Goal: Participate in discussion

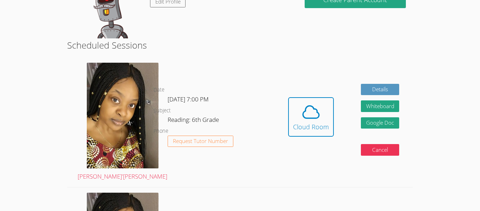
scroll to position [145, 0]
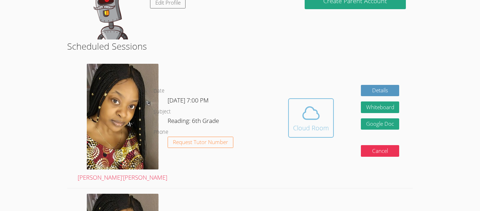
click at [327, 124] on div "Cloud Room" at bounding box center [311, 128] width 36 height 10
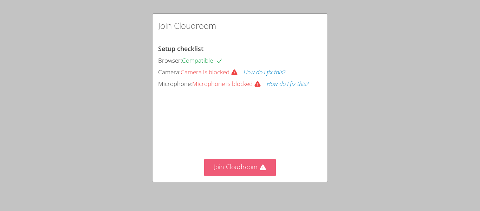
click at [256, 170] on button "Join Cloudroom" at bounding box center [240, 167] width 72 height 17
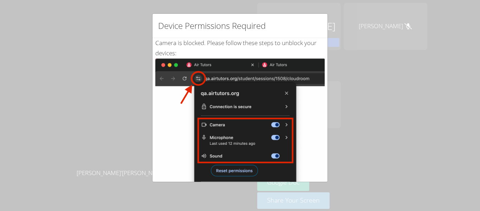
click at [244, 174] on img at bounding box center [239, 137] width 169 height 159
click at [241, 174] on img at bounding box center [239, 137] width 169 height 159
click at [248, 169] on img at bounding box center [239, 137] width 169 height 159
click at [244, 170] on img at bounding box center [239, 137] width 169 height 159
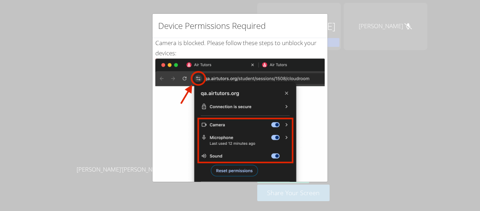
click at [245, 169] on img at bounding box center [239, 137] width 169 height 159
click at [241, 168] on img at bounding box center [239, 137] width 169 height 159
click at [251, 168] on img at bounding box center [239, 137] width 169 height 159
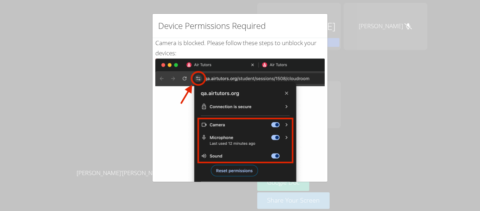
click at [230, 172] on img at bounding box center [239, 137] width 169 height 159
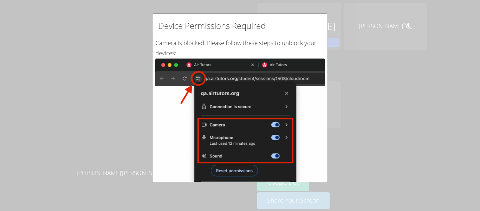
click at [230, 172] on img at bounding box center [239, 137] width 169 height 159
click at [378, 34] on div "Device Permissions Required Camera is blocked . Please follow these steps to un…" at bounding box center [240, 105] width 480 height 211
click at [376, 42] on div "Device Permissions Required Camera is blocked . Please follow these steps to un…" at bounding box center [240, 105] width 480 height 211
click at [378, 45] on div "Device Permissions Required Camera is blocked . Please follow these steps to un…" at bounding box center [240, 105] width 480 height 211
click at [244, 176] on img at bounding box center [239, 137] width 169 height 159
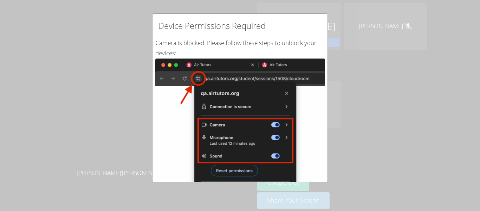
click at [243, 171] on img at bounding box center [239, 137] width 169 height 159
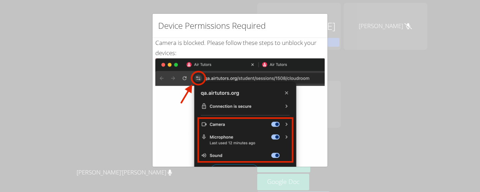
click at [236, 129] on img at bounding box center [239, 137] width 169 height 159
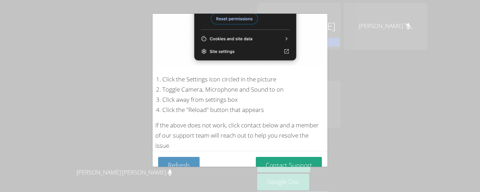
scroll to position [164, 0]
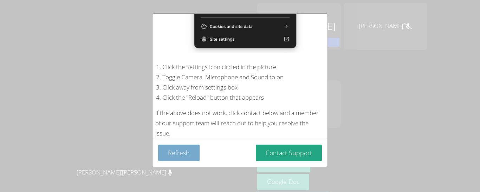
click at [176, 152] on button "Refresh" at bounding box center [178, 153] width 41 height 17
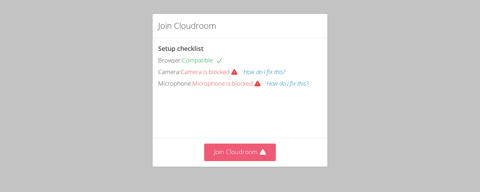
click at [223, 155] on button "Join Cloudroom" at bounding box center [240, 152] width 72 height 17
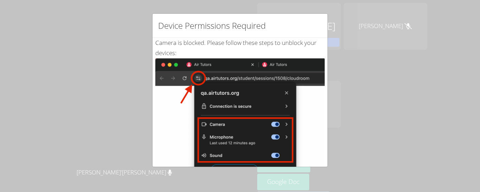
click at [247, 26] on h2 "Device Permissions Required" at bounding box center [212, 25] width 108 height 13
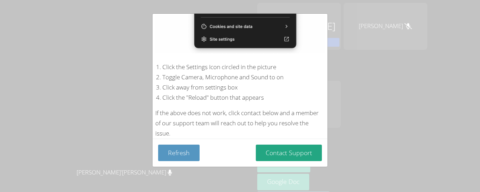
scroll to position [66, 0]
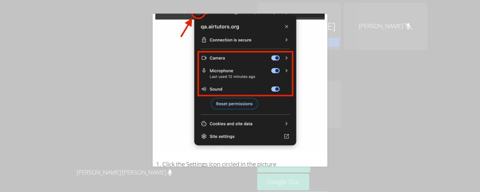
click at [251, 98] on img at bounding box center [239, 71] width 169 height 159
click at [252, 98] on img at bounding box center [239, 71] width 169 height 159
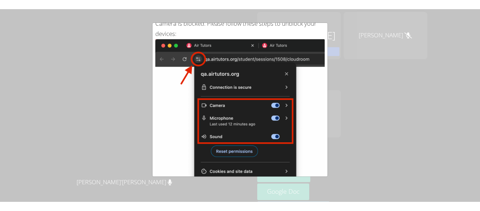
scroll to position [28, 0]
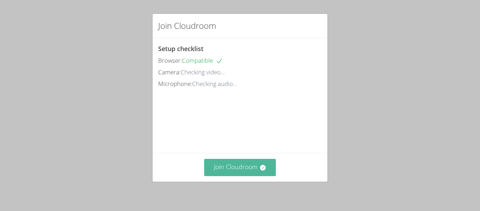
click at [238, 168] on button "Join Cloudroom" at bounding box center [240, 167] width 72 height 17
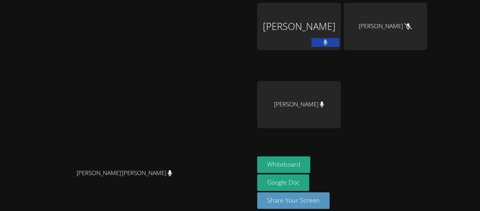
click at [328, 43] on icon at bounding box center [325, 42] width 5 height 6
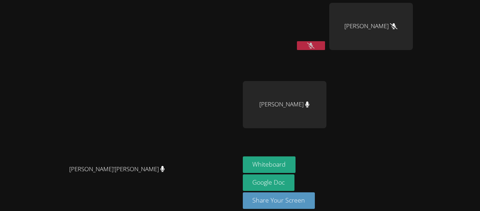
click at [325, 43] on button at bounding box center [311, 45] width 28 height 9
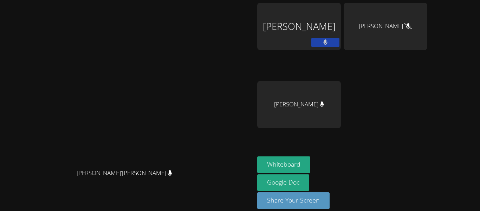
click at [328, 39] on icon at bounding box center [325, 42] width 5 height 6
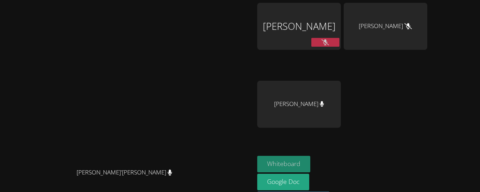
click at [310, 163] on button "Whiteboard" at bounding box center [283, 164] width 53 height 17
click at [340, 40] on button at bounding box center [326, 42] width 28 height 9
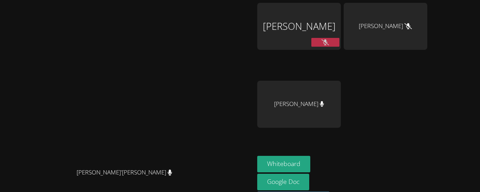
click at [340, 40] on button at bounding box center [326, 42] width 28 height 9
click at [340, 38] on button at bounding box center [326, 42] width 28 height 9
click at [340, 41] on button at bounding box center [326, 42] width 28 height 9
click at [340, 38] on button at bounding box center [326, 42] width 28 height 9
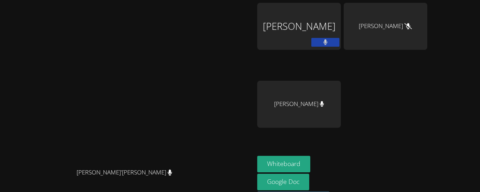
click at [340, 40] on button at bounding box center [326, 42] width 28 height 9
click at [340, 38] on button at bounding box center [326, 42] width 28 height 9
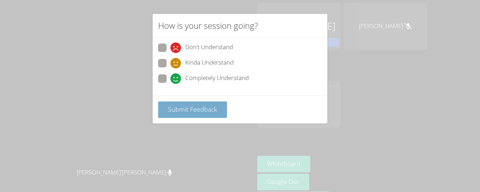
click at [201, 107] on span "Submit Feedback" at bounding box center [192, 109] width 49 height 8
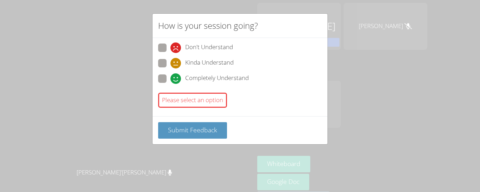
click at [190, 73] on span "Completely Understand" at bounding box center [217, 78] width 64 height 11
click at [176, 75] on input "Completely Understand" at bounding box center [174, 78] width 6 height 6
radio input "true"
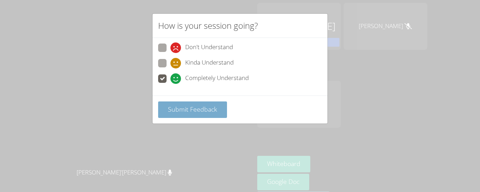
click at [195, 107] on span "Submit Feedback" at bounding box center [192, 109] width 49 height 8
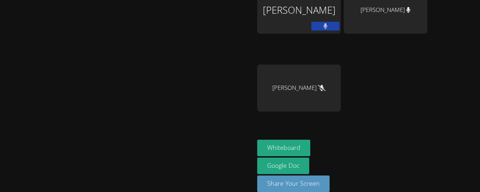
scroll to position [22, 0]
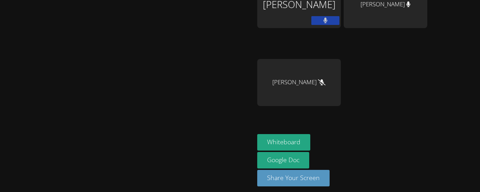
click at [252, 28] on video at bounding box center [127, 73] width 249 height 140
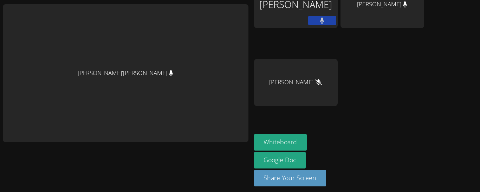
scroll to position [26, 0]
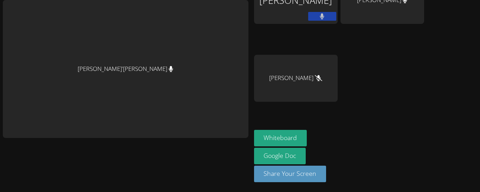
click at [308, 20] on button at bounding box center [322, 16] width 28 height 9
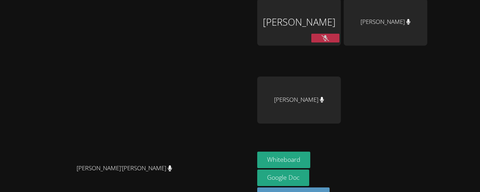
scroll to position [2, 0]
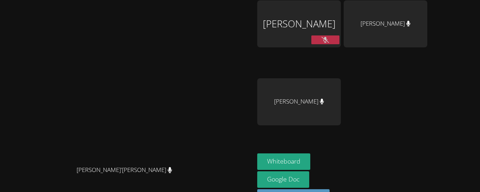
click at [340, 36] on button at bounding box center [326, 40] width 28 height 9
